Goal: Task Accomplishment & Management: Complete application form

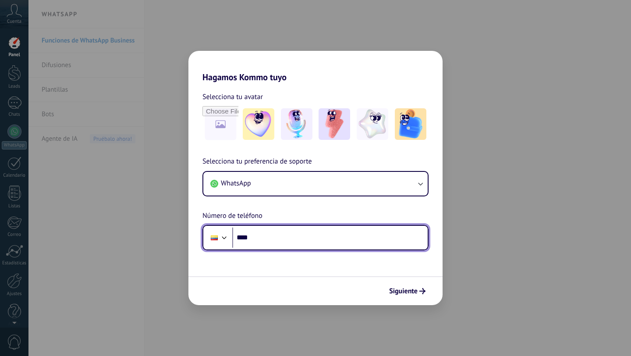
click at [267, 239] on input "****" at bounding box center [329, 237] width 195 height 20
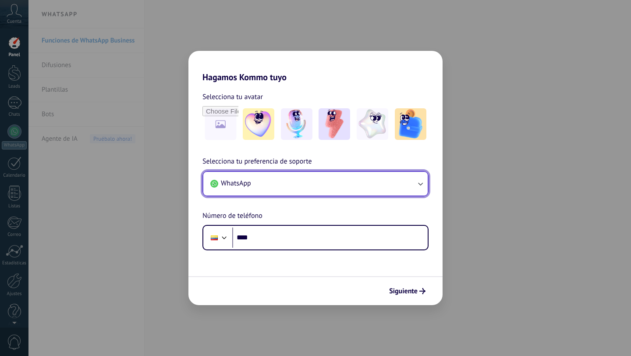
click at [276, 182] on button "WhatsApp" at bounding box center [315, 184] width 224 height 24
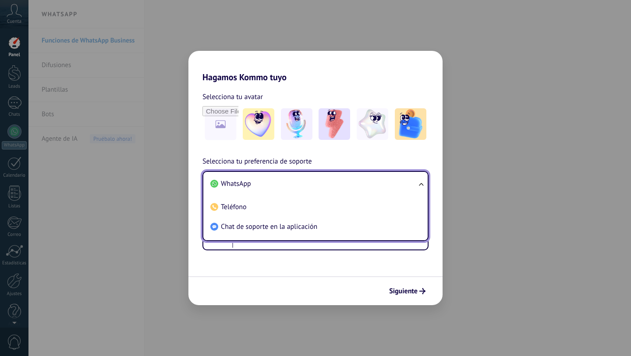
click at [276, 182] on li "WhatsApp" at bounding box center [314, 184] width 214 height 20
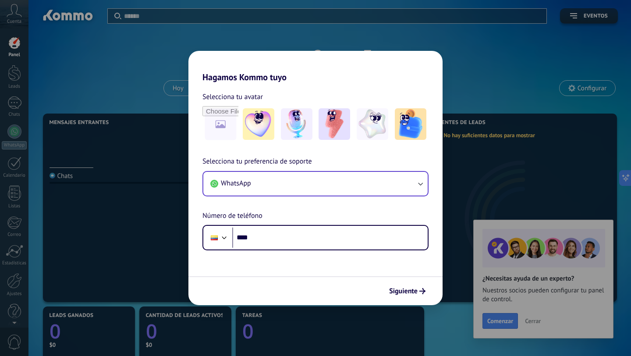
click at [499, 321] on div "Hagamos Kommo tuyo Selecciona tu avatar Selecciona tu preferencia de soporte Wh…" at bounding box center [315, 178] width 631 height 356
click at [534, 319] on div "Hagamos Kommo tuyo Selecciona tu avatar Selecciona tu preferencia de soporte Wh…" at bounding box center [315, 178] width 631 height 356
click at [488, 110] on div "Hagamos Kommo tuyo Selecciona tu avatar Selecciona tu preferencia de soporte Wh…" at bounding box center [315, 178] width 631 height 356
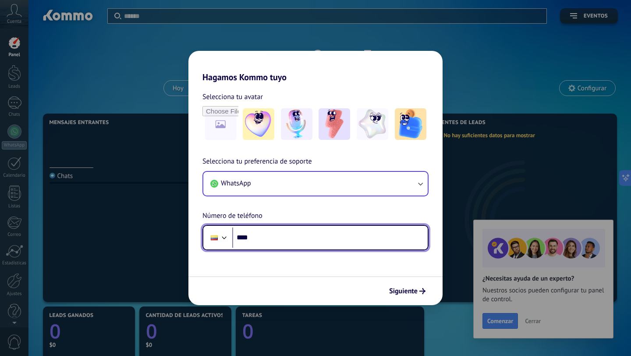
click at [310, 241] on input "****" at bounding box center [329, 237] width 195 height 20
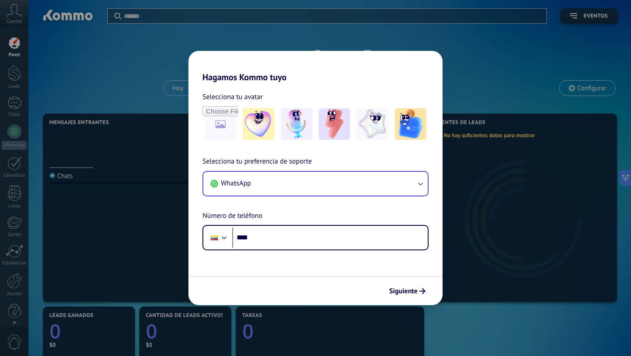
click at [485, 64] on div "Hagamos Kommo tuyo Selecciona tu avatar Selecciona tu preferencia de soporte Wh…" at bounding box center [315, 178] width 631 height 356
click at [264, 126] on img at bounding box center [259, 124] width 32 height 32
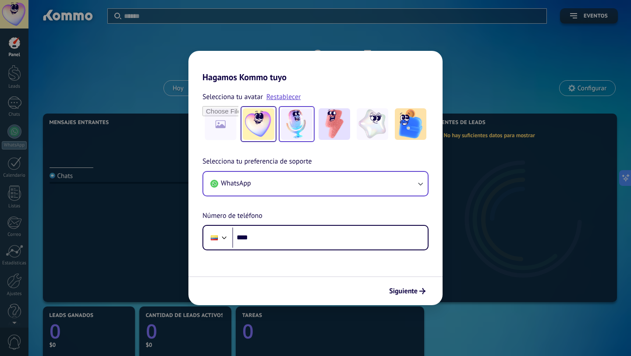
click at [300, 127] on img at bounding box center [297, 124] width 32 height 32
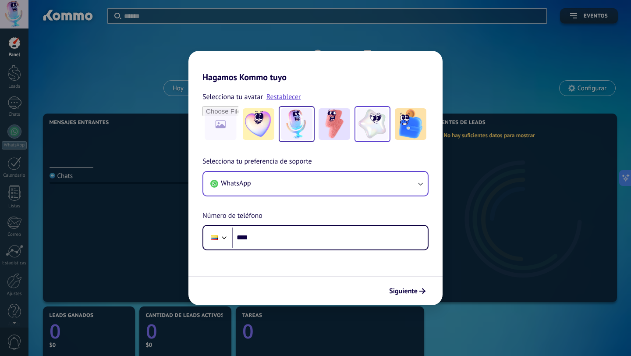
click at [376, 122] on img at bounding box center [373, 124] width 32 height 32
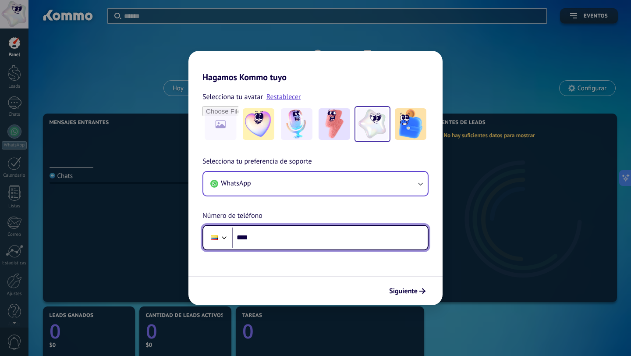
click at [270, 240] on input "****" at bounding box center [329, 237] width 195 height 20
paste input "**********"
type input "**********"
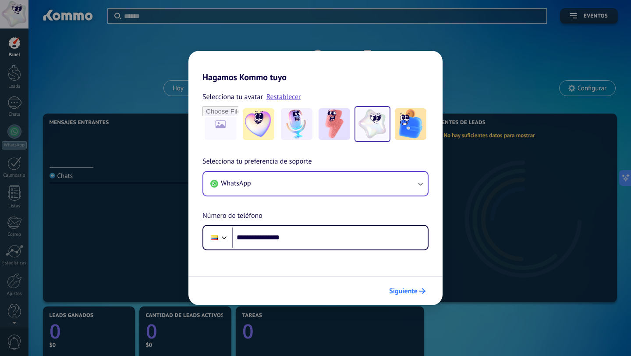
click at [410, 290] on span "Siguiente" at bounding box center [403, 291] width 28 height 6
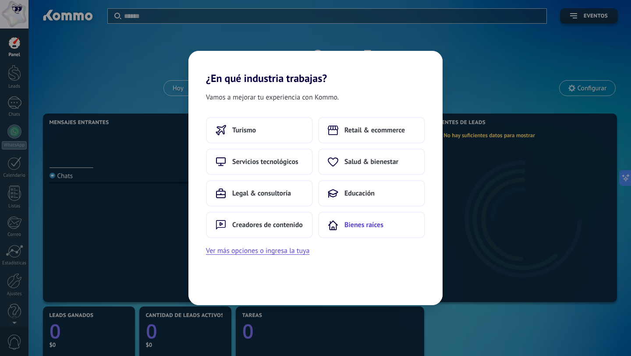
click at [367, 223] on span "Bienes raíces" at bounding box center [363, 224] width 39 height 9
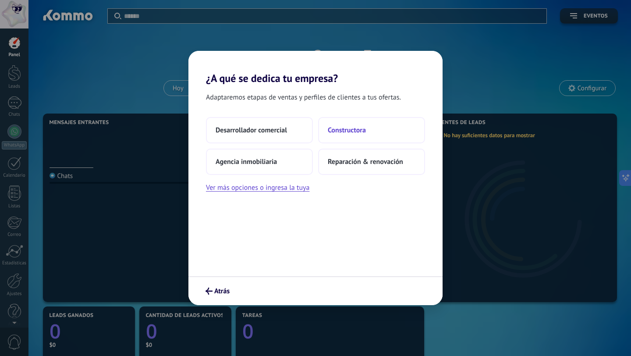
click at [366, 125] on button "Constructora" at bounding box center [371, 130] width 107 height 26
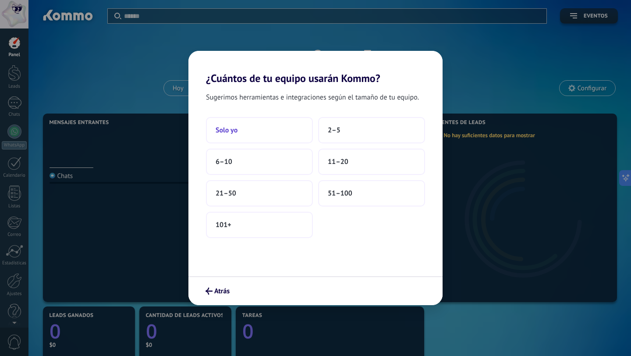
click at [286, 129] on button "Solo yo" at bounding box center [259, 130] width 107 height 26
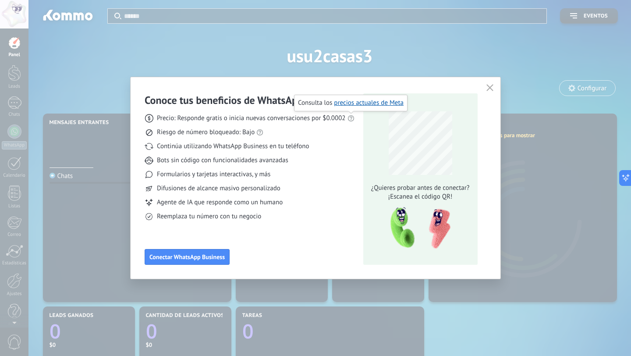
click at [351, 118] on icon at bounding box center [350, 118] width 7 height 7
click at [180, 258] on span "Conectar WhatsApp Business" at bounding box center [186, 257] width 75 height 6
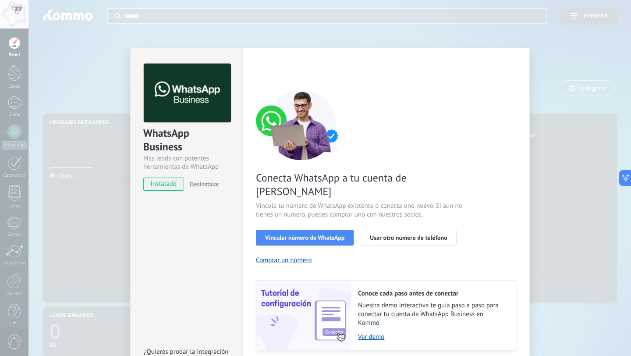
click at [577, 132] on div "WhatsApp Business Más leads con potentes herramientas de WhatsApp instalado Des…" at bounding box center [329, 178] width 602 height 356
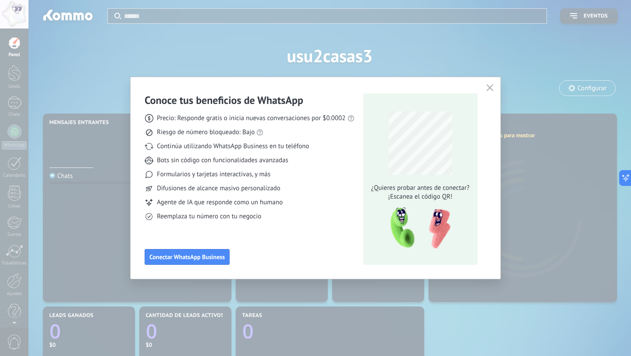
click at [490, 86] on icon "button" at bounding box center [489, 87] width 7 height 7
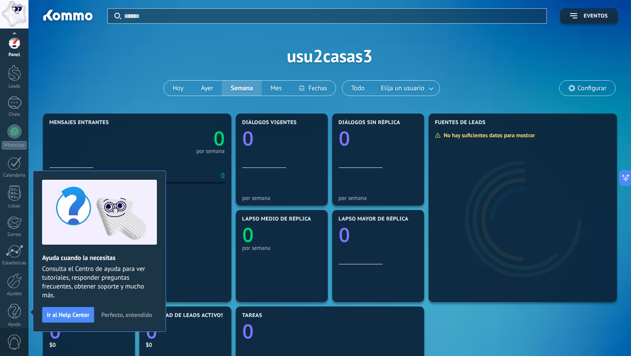
scroll to position [9, 0]
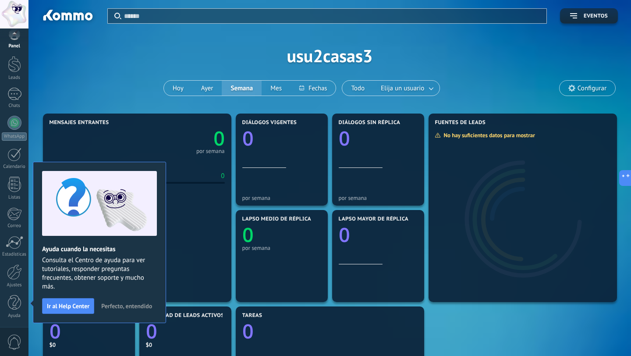
click at [130, 305] on span "Perfecto, entendido" at bounding box center [126, 306] width 51 height 6
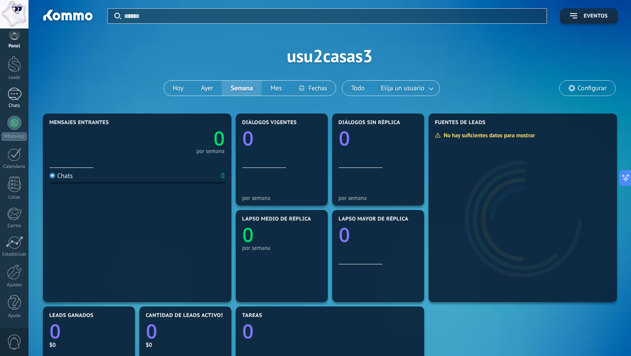
click at [11, 93] on div at bounding box center [14, 94] width 14 height 13
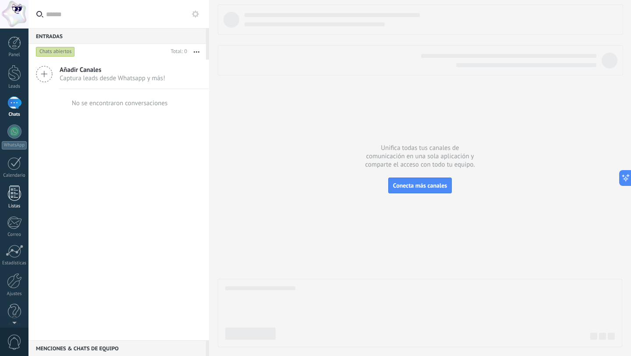
click at [17, 191] on div at bounding box center [14, 192] width 13 height 15
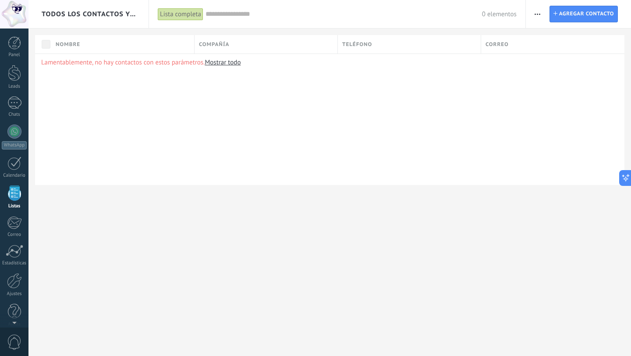
scroll to position [9, 0]
